Goal: Transaction & Acquisition: Download file/media

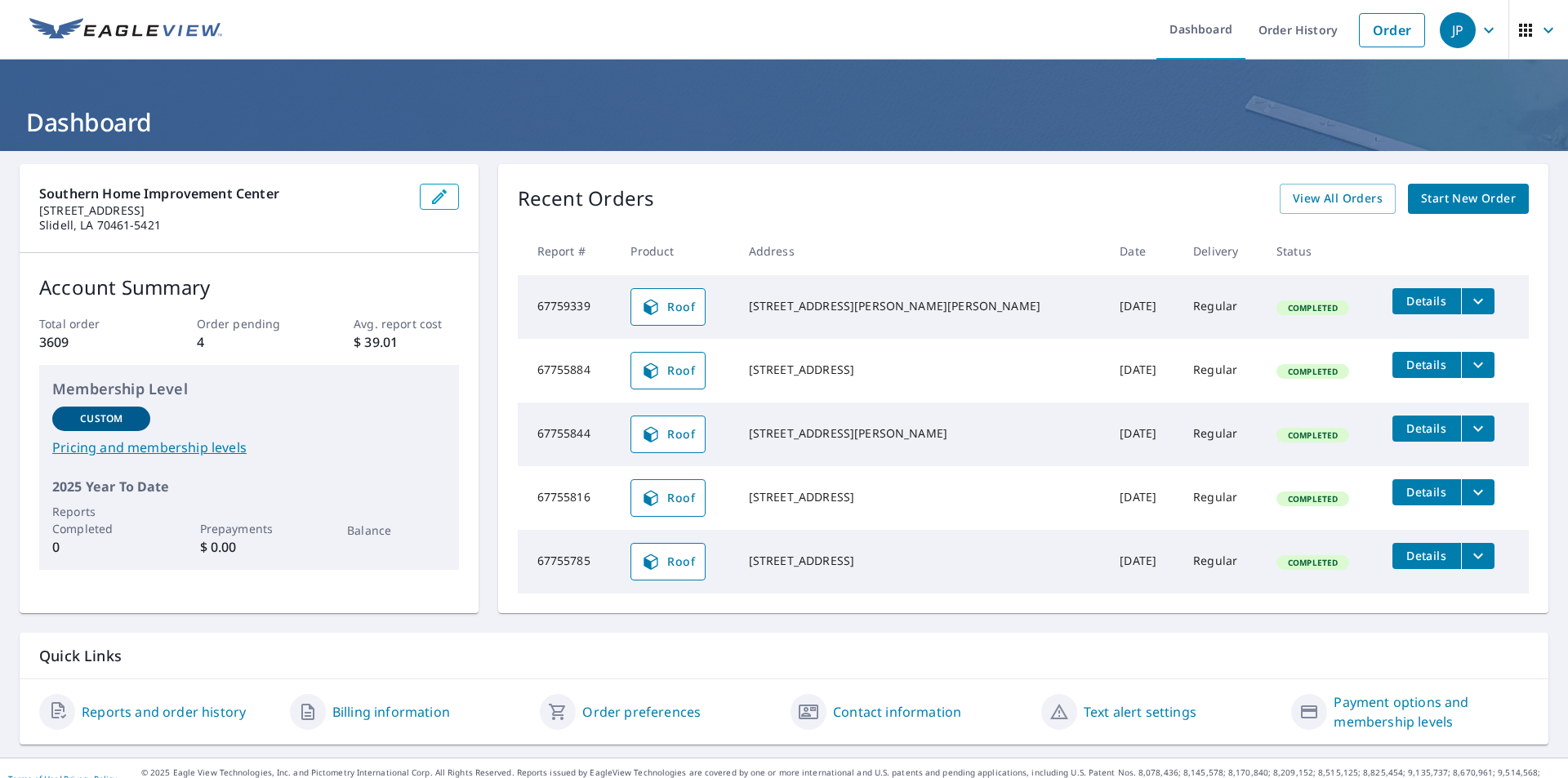
scroll to position [21, 0]
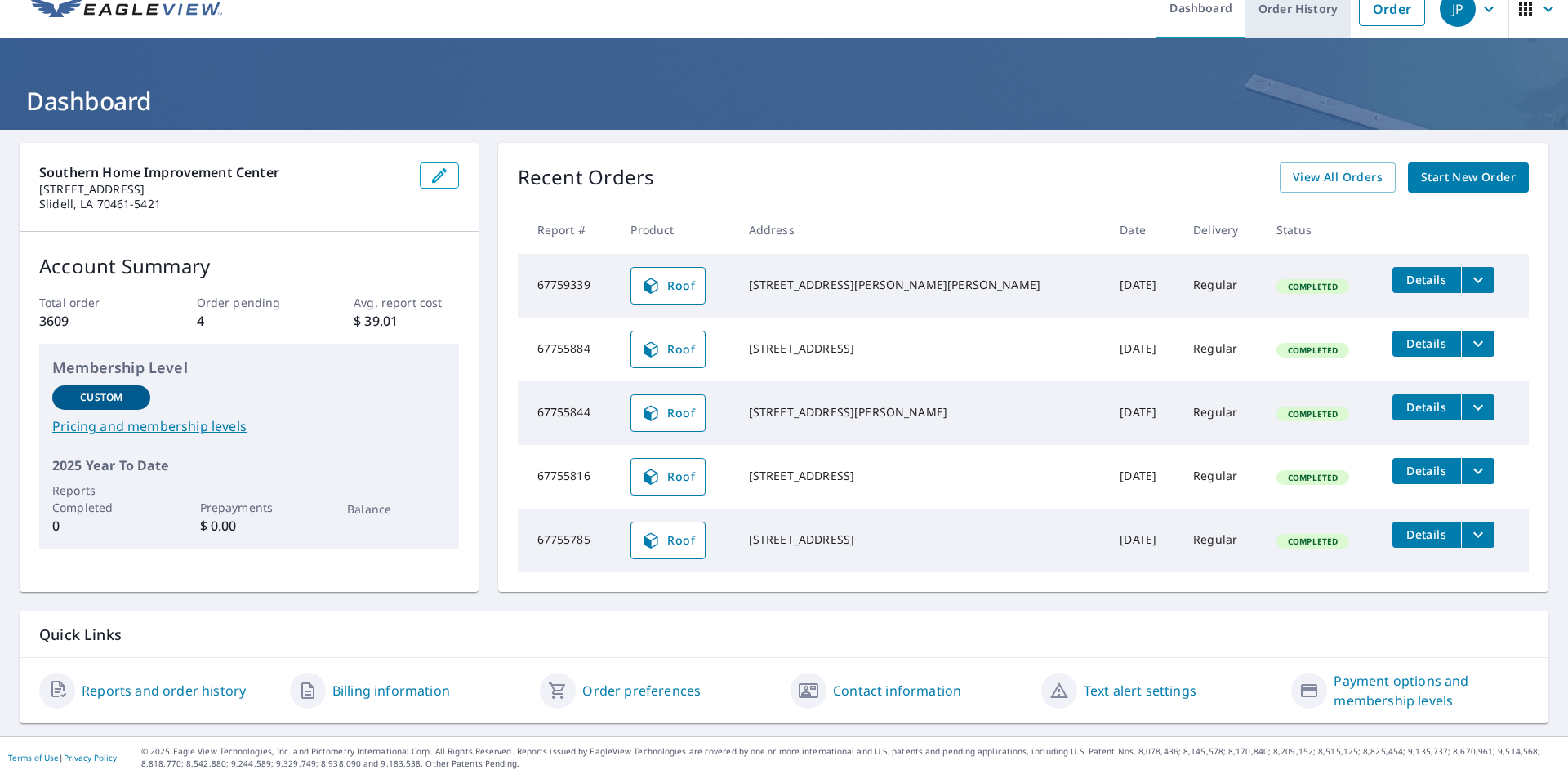
click at [1299, 12] on link "Order History" at bounding box center [1298, 9] width 106 height 59
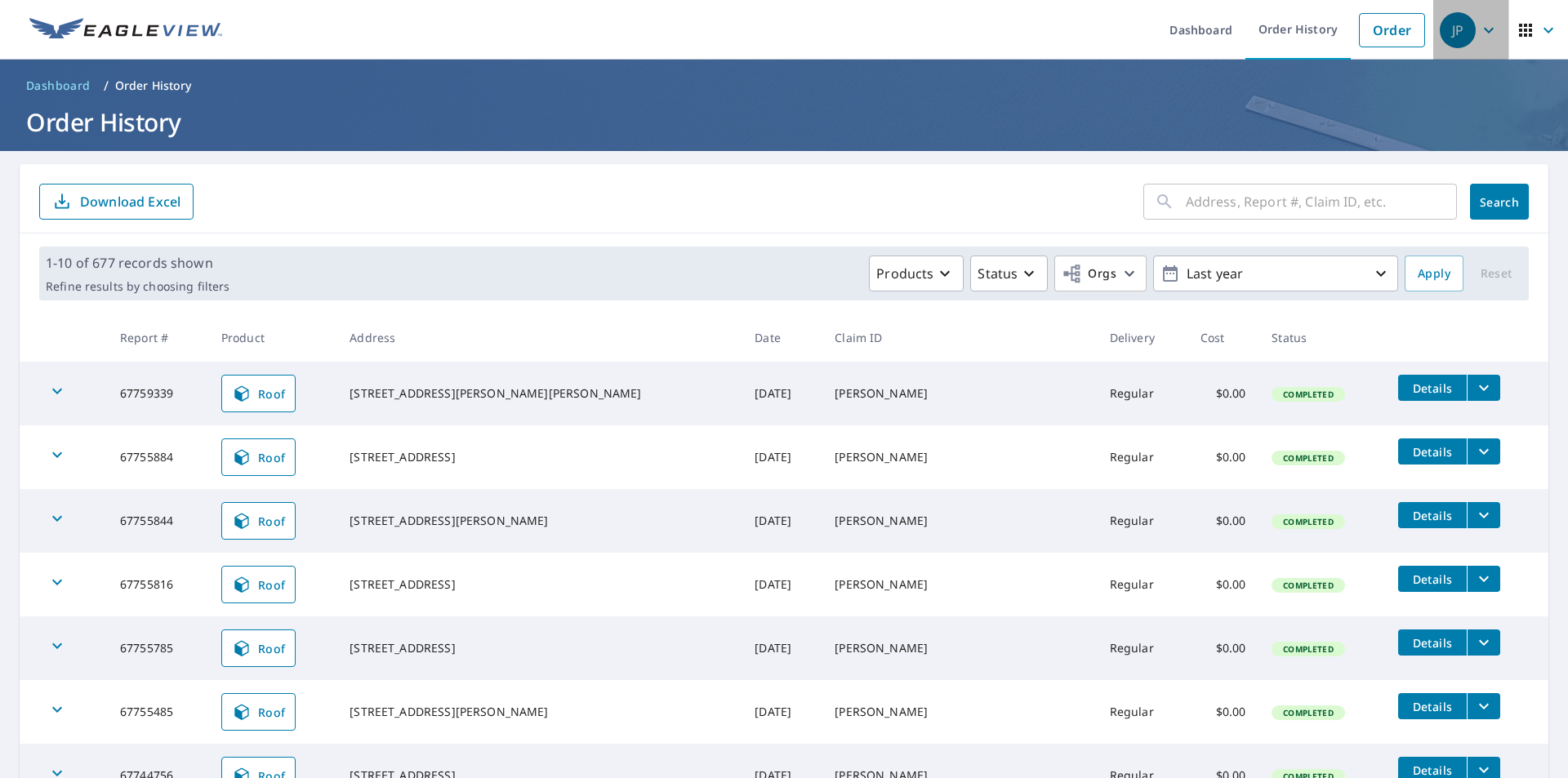
click at [1446, 27] on div "JP" at bounding box center [1457, 30] width 36 height 35
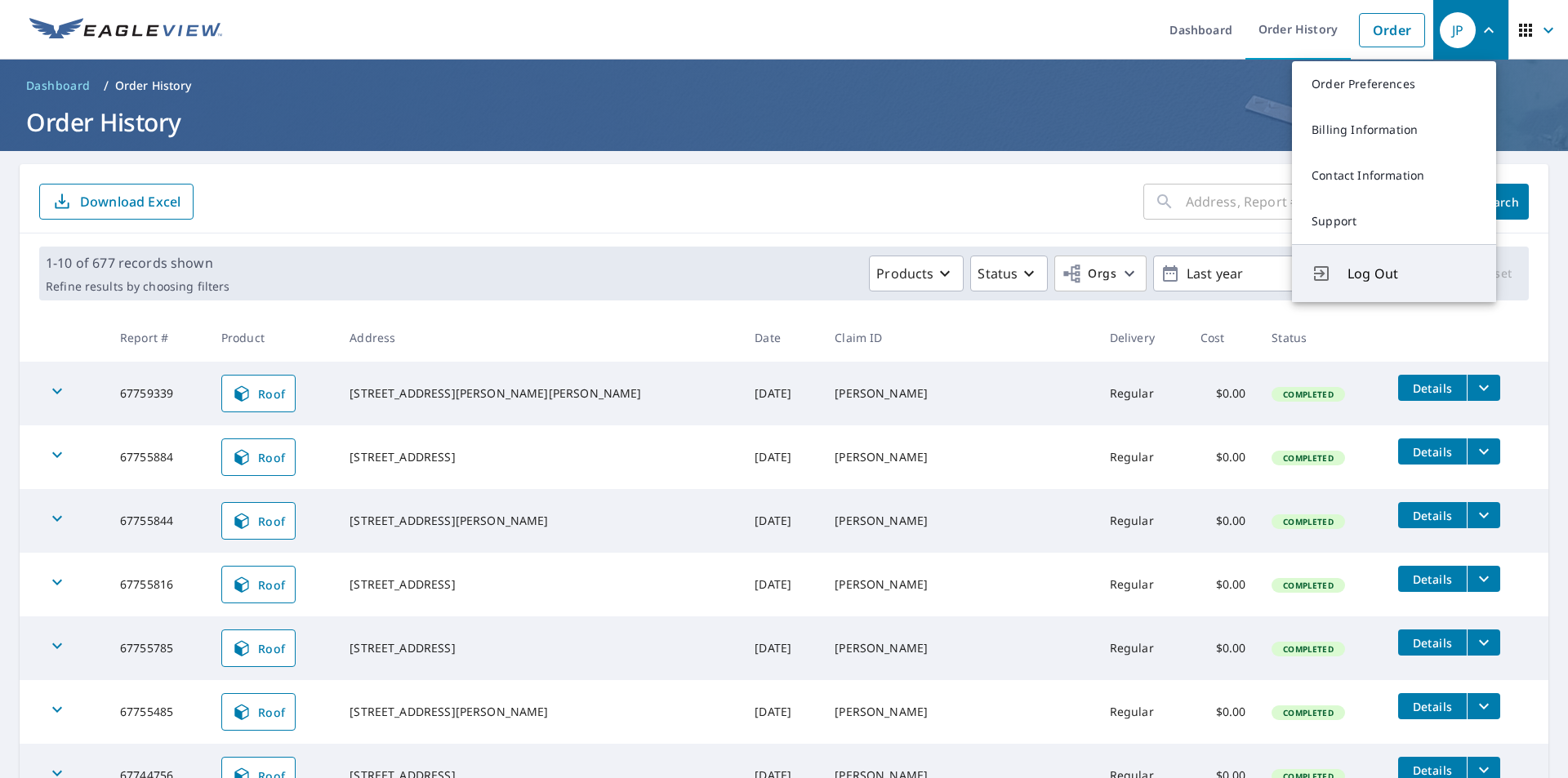
drag, startPoint x: 1361, startPoint y: 277, endPoint x: 1280, endPoint y: 267, distance: 81.6
click at [1360, 277] on span "Log Out" at bounding box center [1412, 273] width 129 height 19
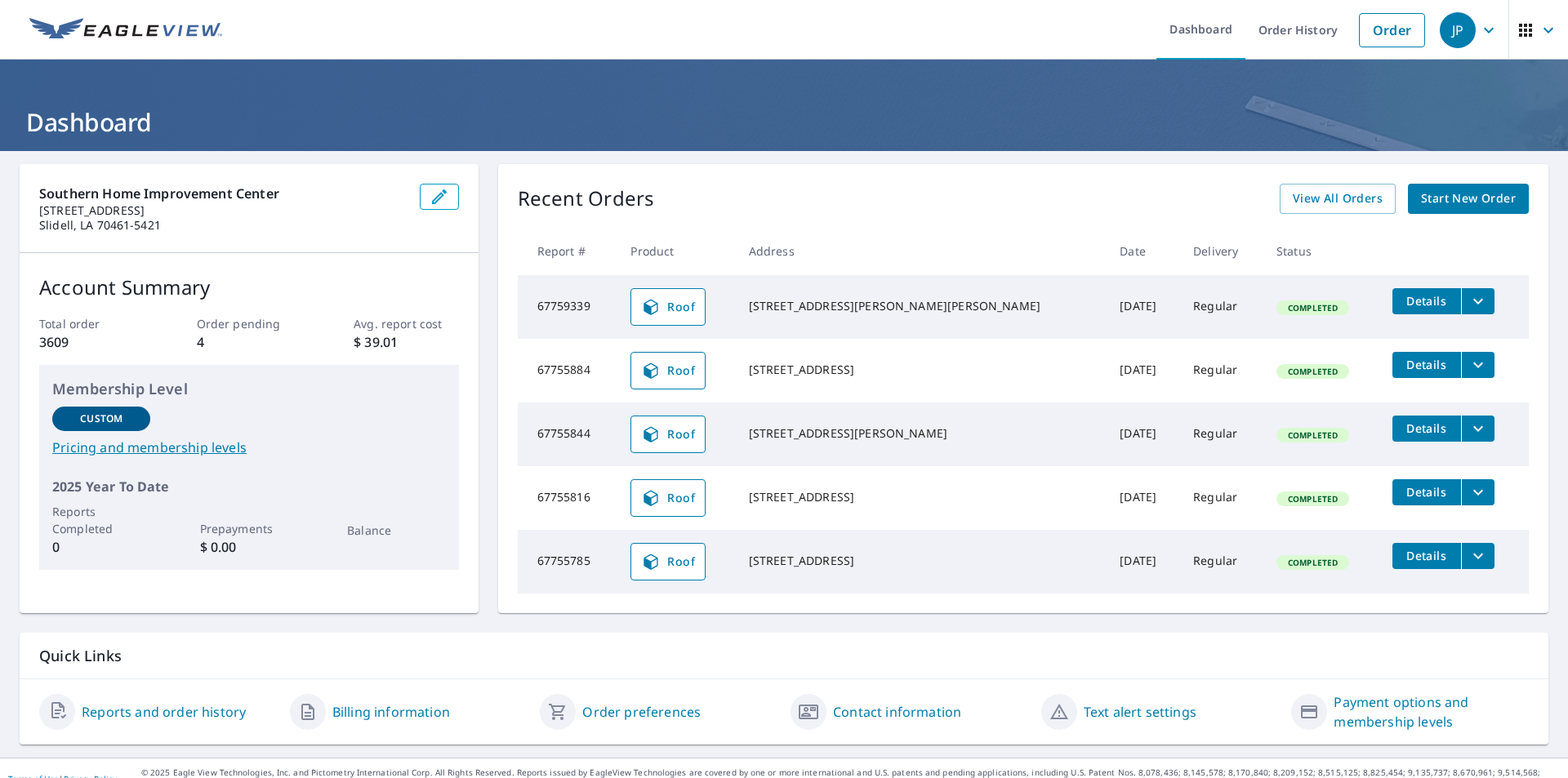
scroll to position [21, 0]
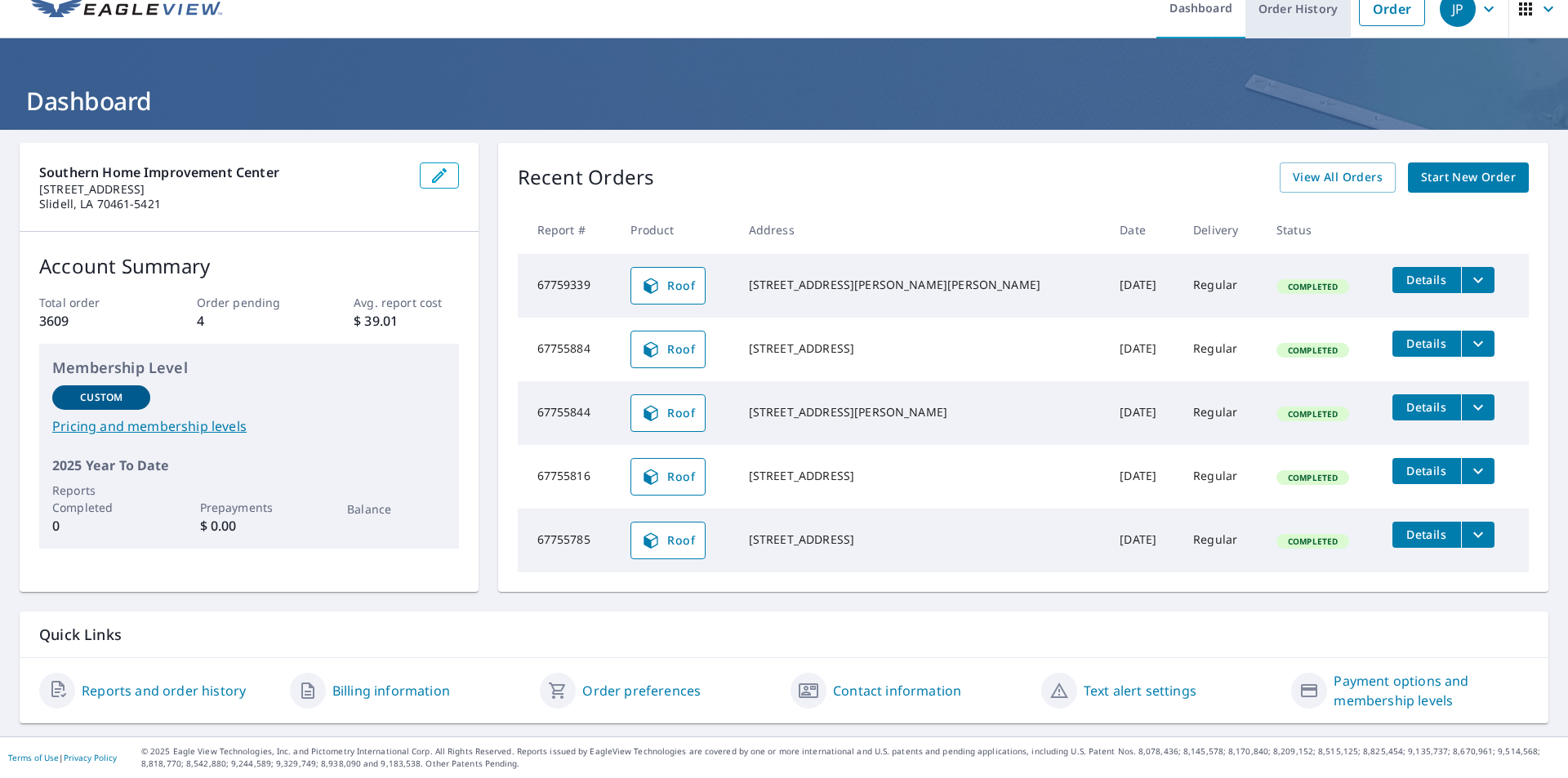
click at [1287, 11] on link "Order History" at bounding box center [1298, 9] width 106 height 59
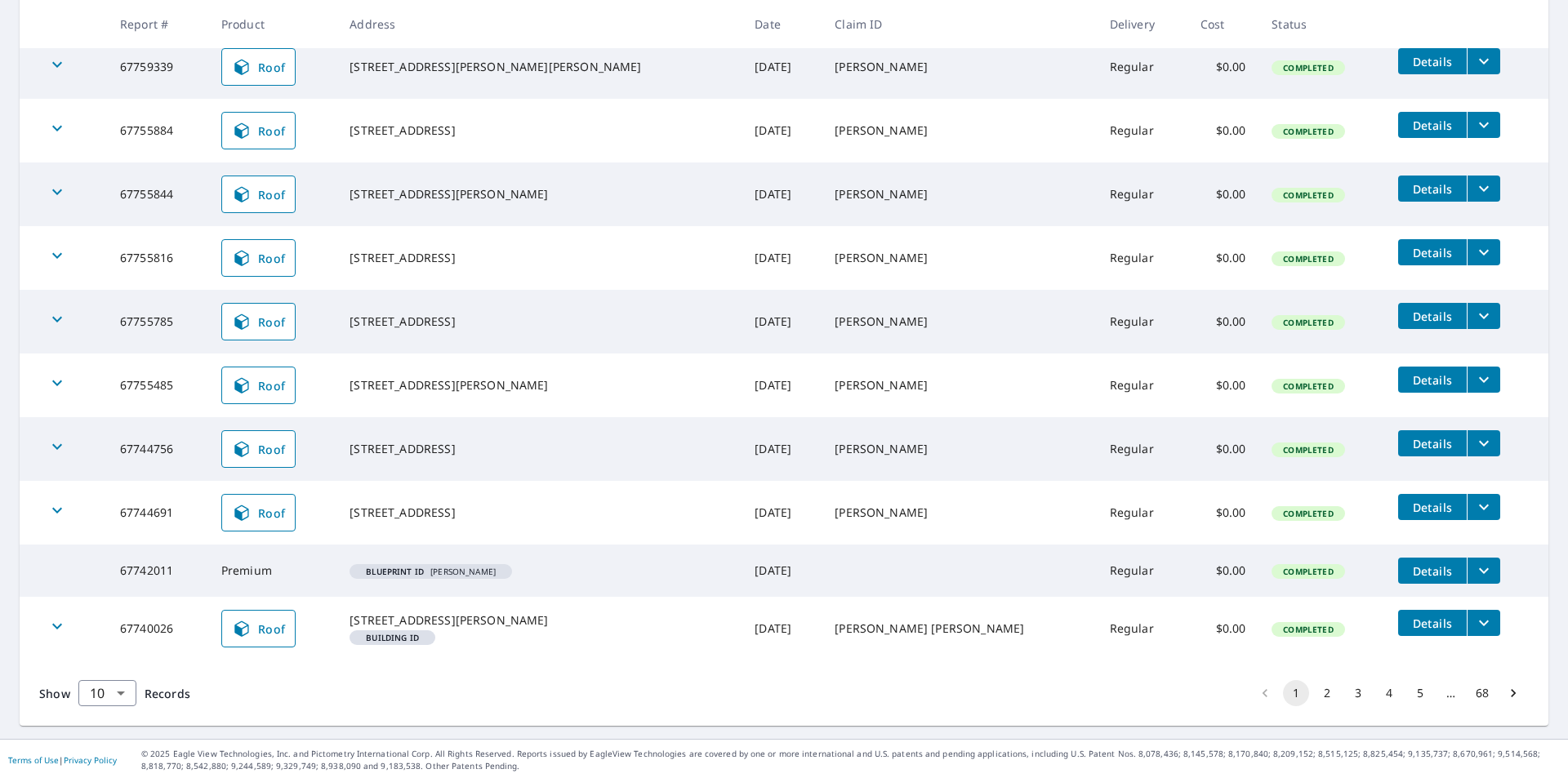
scroll to position [341, 0]
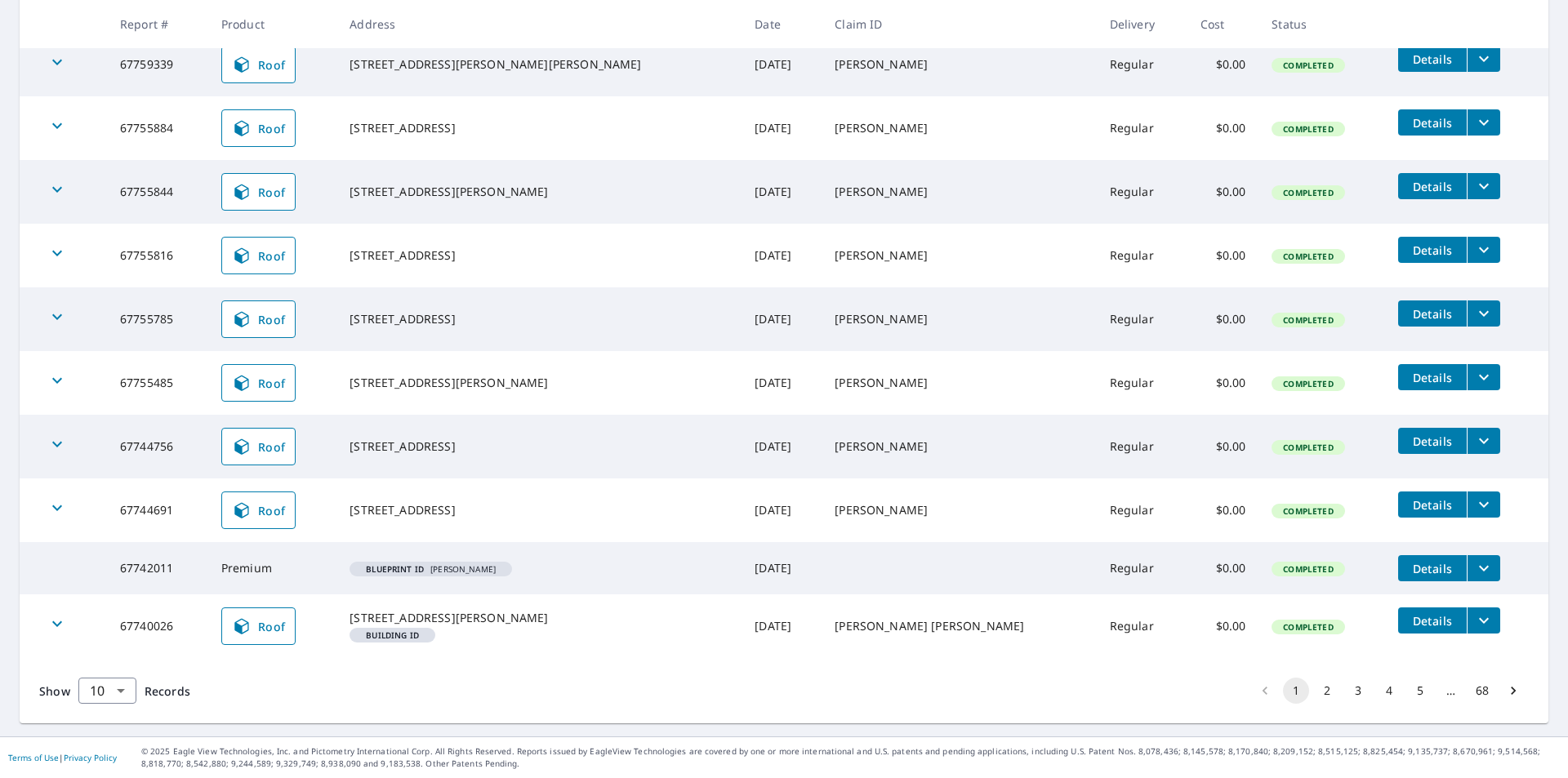
click at [1408, 561] on span "Details" at bounding box center [1432, 569] width 49 height 15
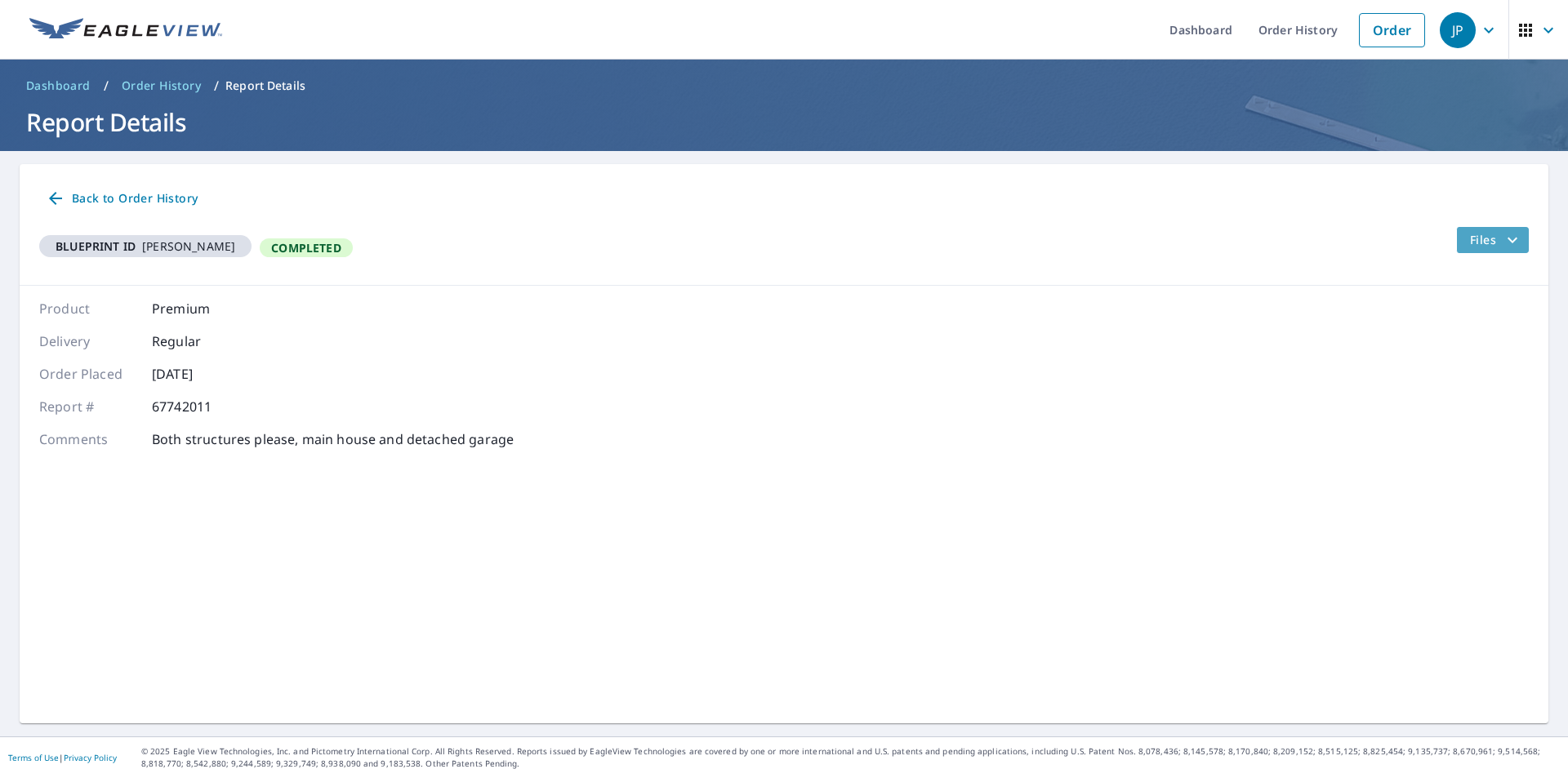
click at [1470, 242] on span "Files" at bounding box center [1496, 240] width 52 height 19
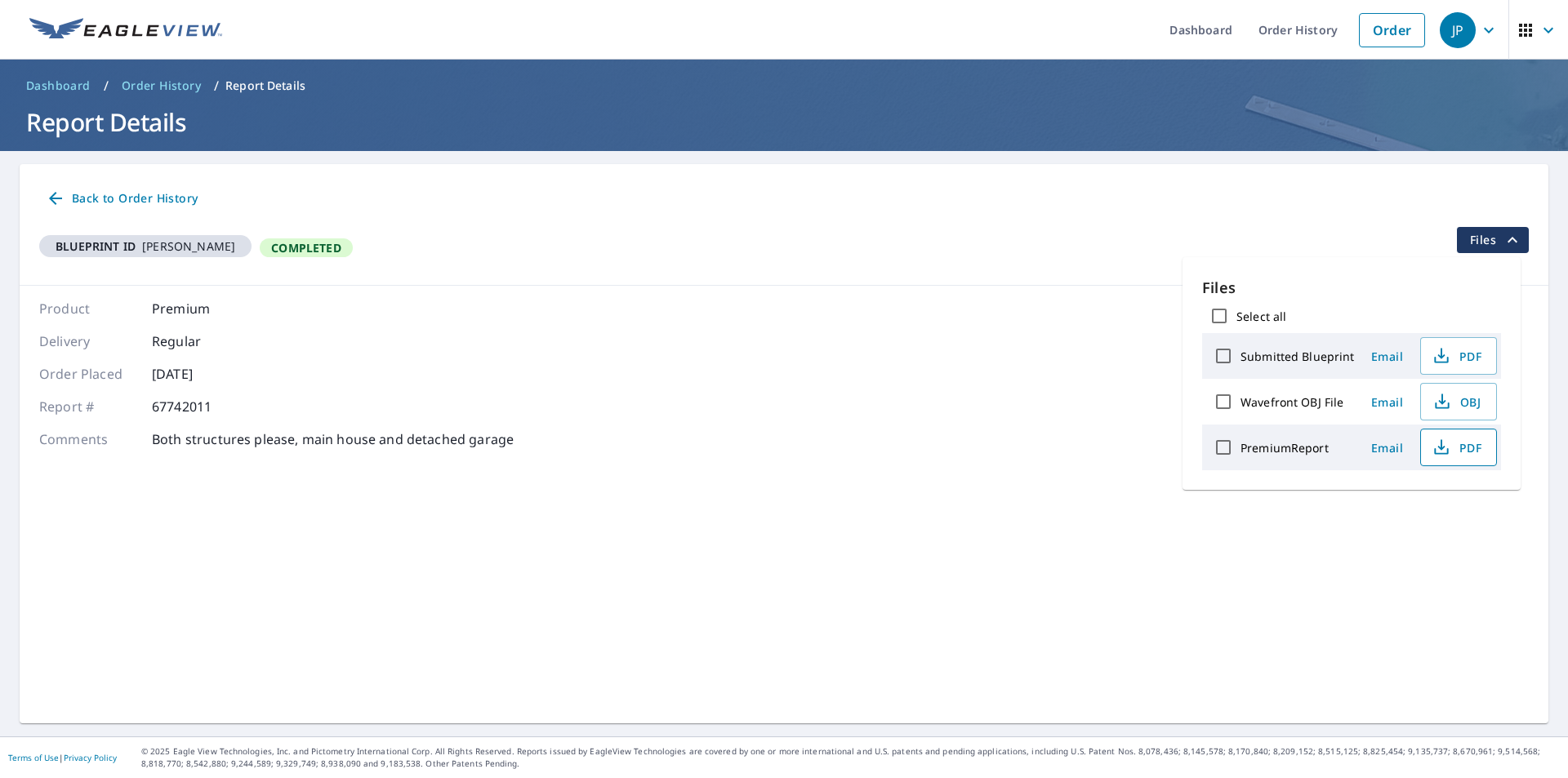
click at [1466, 449] on span "PDF" at bounding box center [1457, 447] width 52 height 19
click at [1442, 34] on div "JP" at bounding box center [1457, 30] width 36 height 35
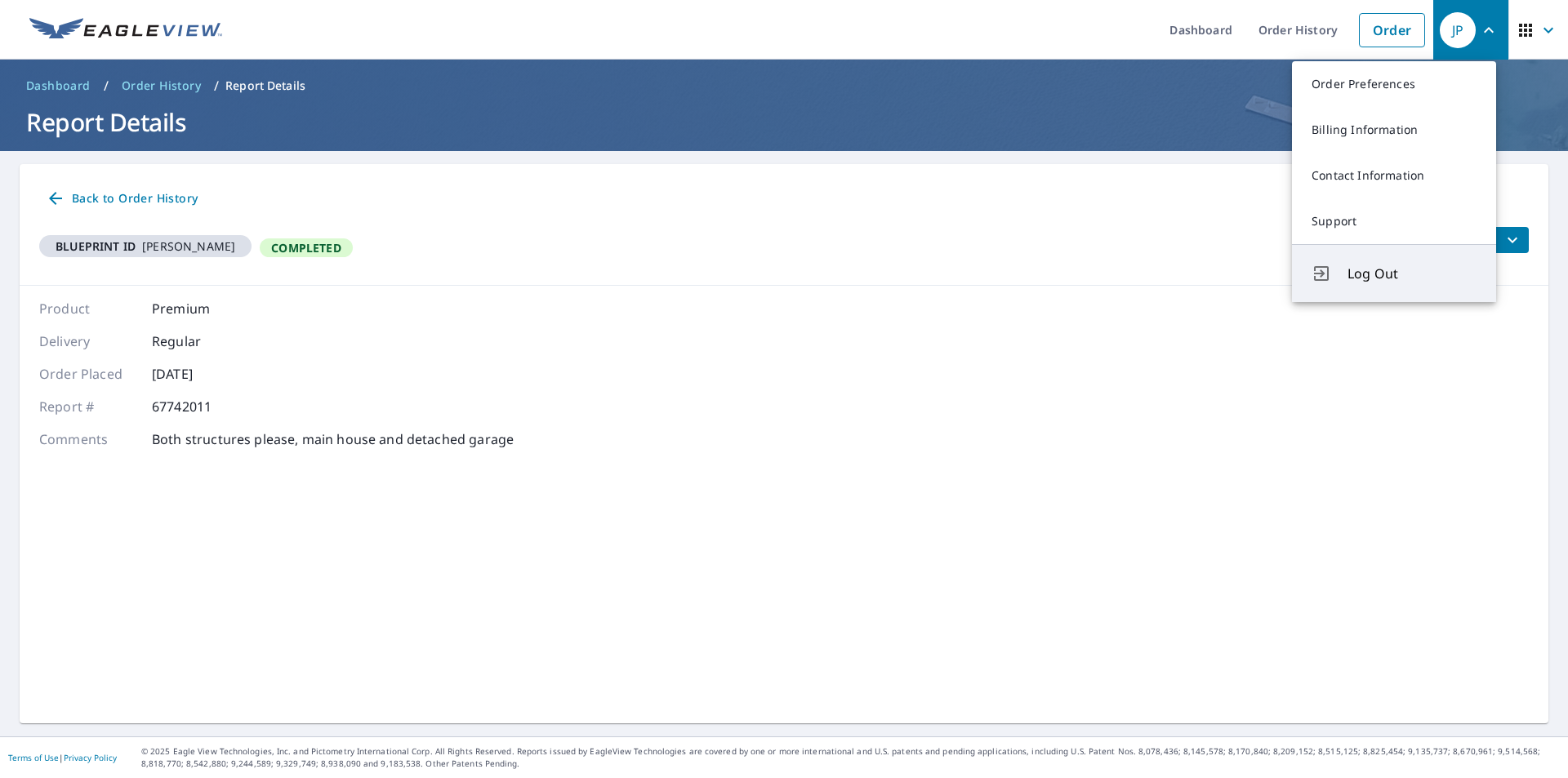
click at [1357, 276] on span "Log Out" at bounding box center [1412, 273] width 129 height 19
